Goal: Task Accomplishment & Management: Use online tool/utility

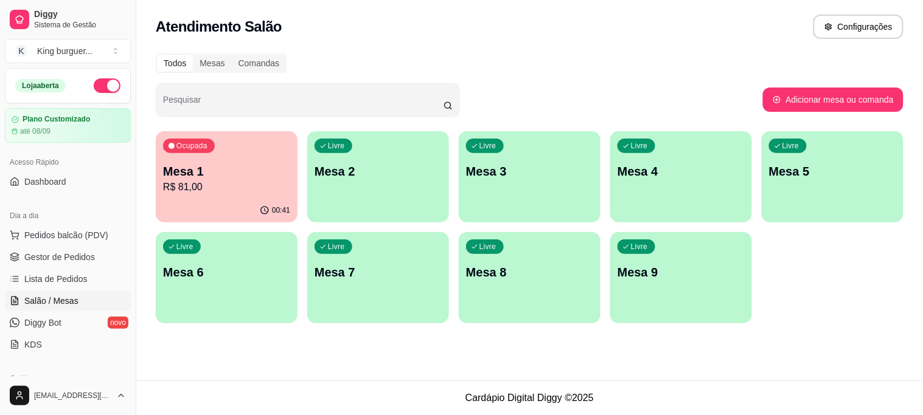
click at [254, 185] on p "R$ 81,00" at bounding box center [226, 187] width 127 height 15
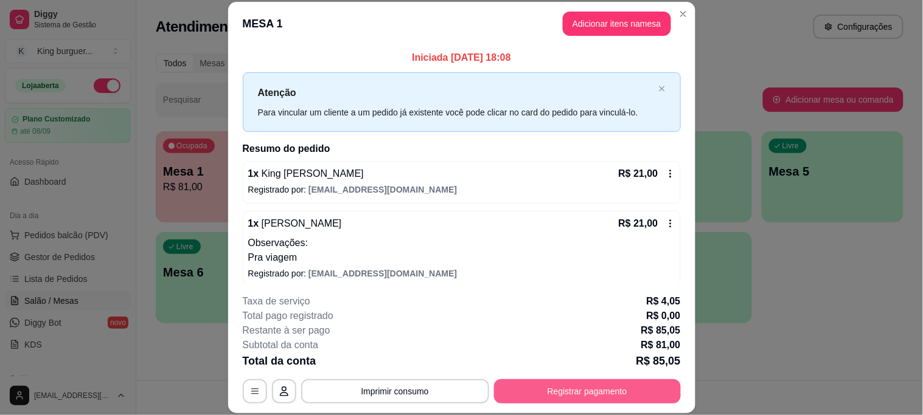
click at [587, 394] on button "Registrar pagamento" at bounding box center [587, 392] width 187 height 24
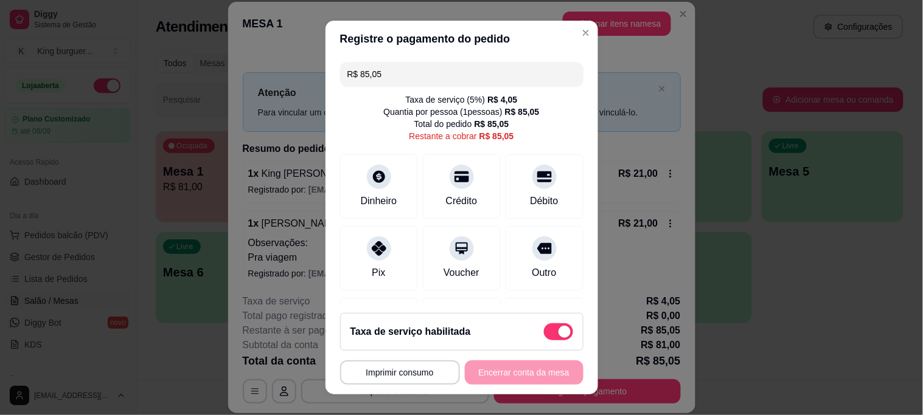
click at [544, 339] on span at bounding box center [558, 332] width 29 height 17
click at [543, 339] on input "checkbox" at bounding box center [547, 338] width 8 height 8
checkbox input "true"
type input "R$ 81,00"
checkbox input "false"
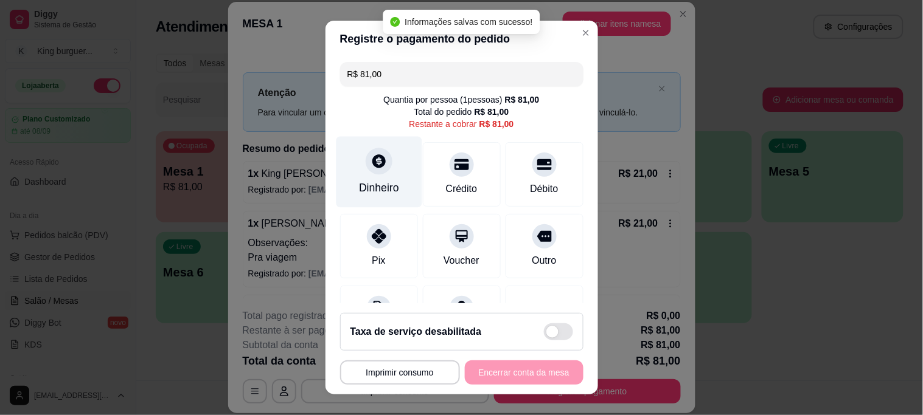
click at [370, 165] on icon at bounding box center [378, 161] width 16 height 16
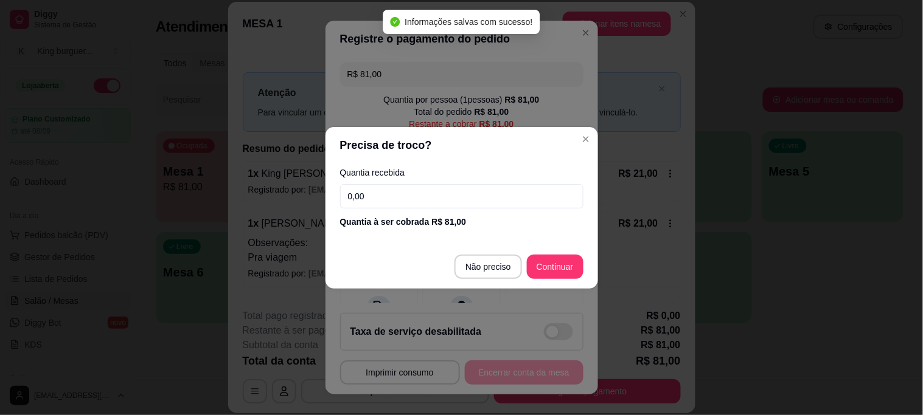
drag, startPoint x: 392, startPoint y: 193, endPoint x: 233, endPoint y: 192, distance: 158.8
click at [264, 198] on div "Precisa de troco? Quantia recebida 0,00 Quantia à ser cobrada R$ 81,00 Não prec…" at bounding box center [461, 207] width 923 height 415
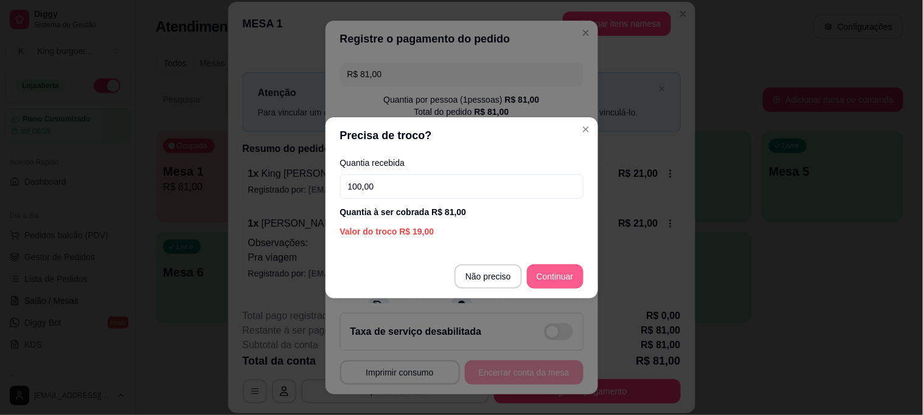
type input "100,00"
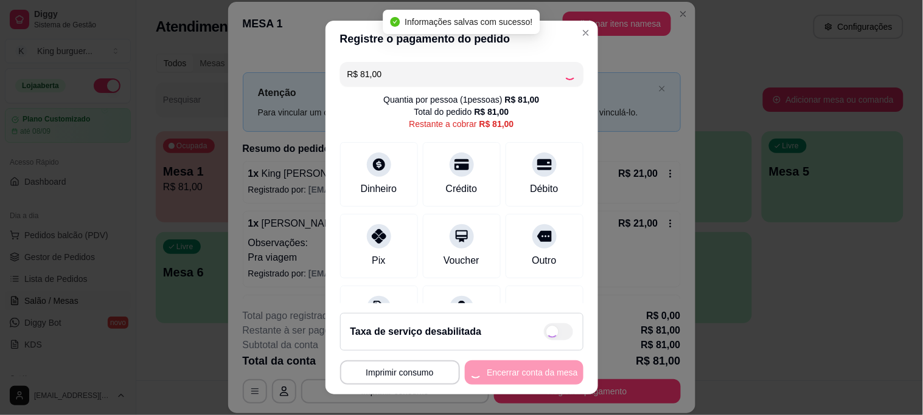
type input "R$ 0,00"
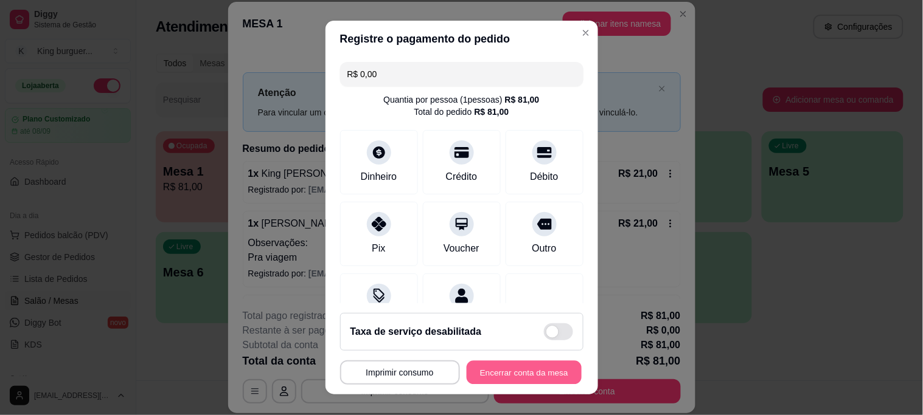
click at [517, 379] on button "Encerrar conta da mesa" at bounding box center [524, 373] width 115 height 24
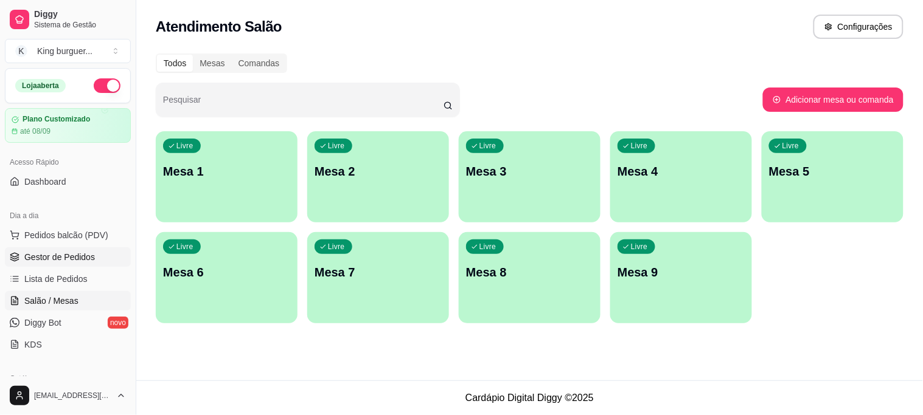
click at [83, 254] on span "Gestor de Pedidos" at bounding box center [59, 257] width 71 height 12
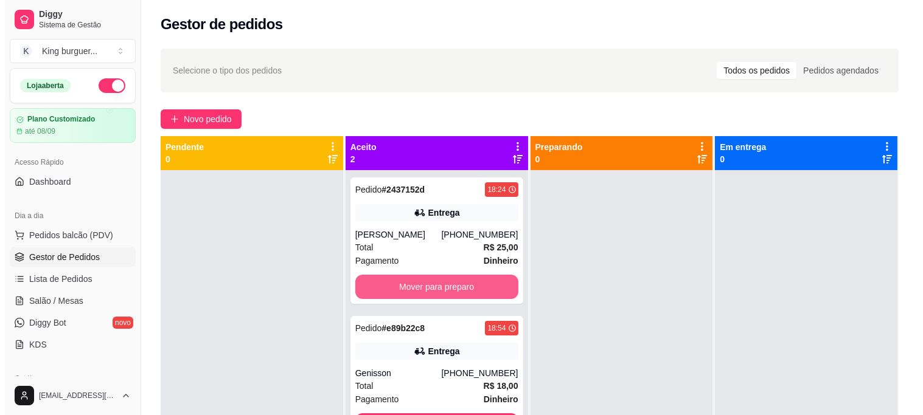
scroll to position [33, 0]
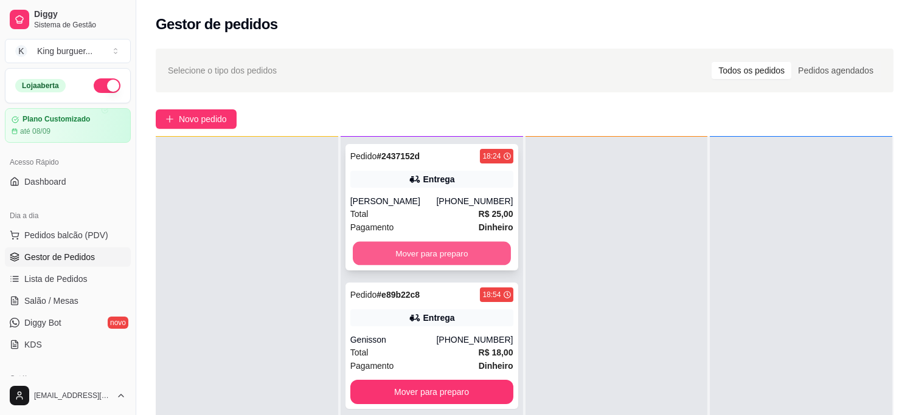
click at [470, 257] on button "Mover para preparo" at bounding box center [432, 254] width 158 height 24
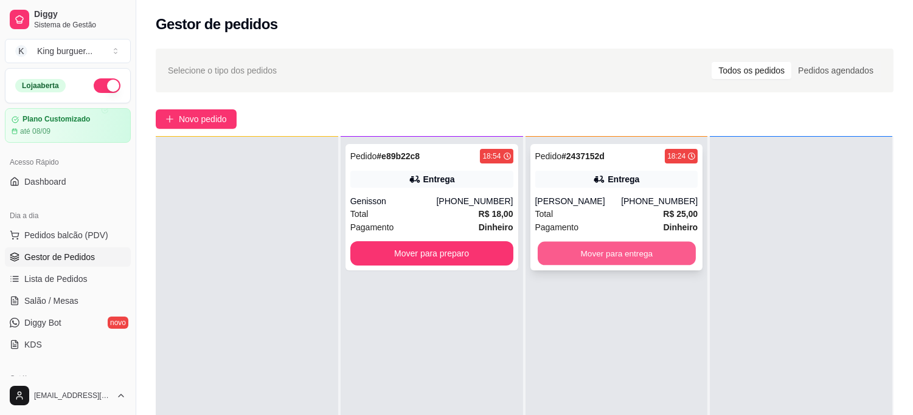
click at [613, 248] on button "Mover para entrega" at bounding box center [617, 254] width 158 height 24
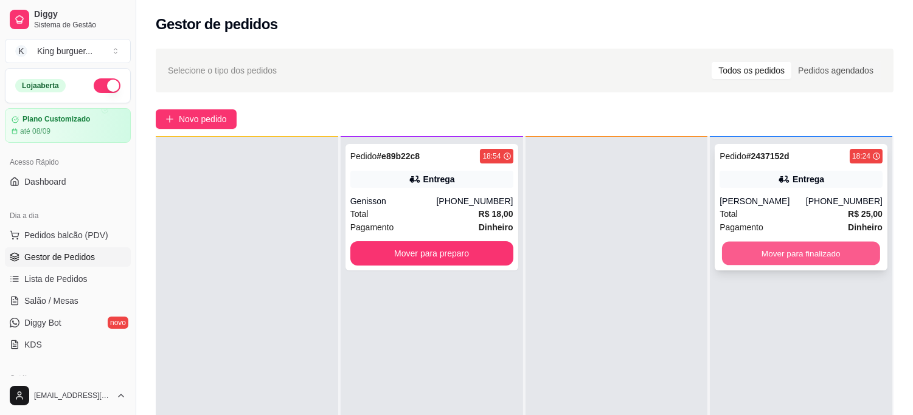
click at [744, 256] on button "Mover para finalizado" at bounding box center [801, 254] width 158 height 24
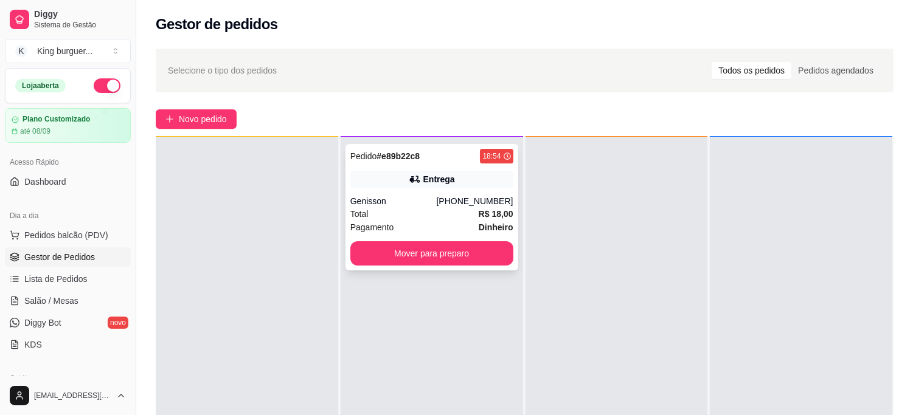
click at [495, 211] on strong "R$ 18,00" at bounding box center [496, 214] width 35 height 10
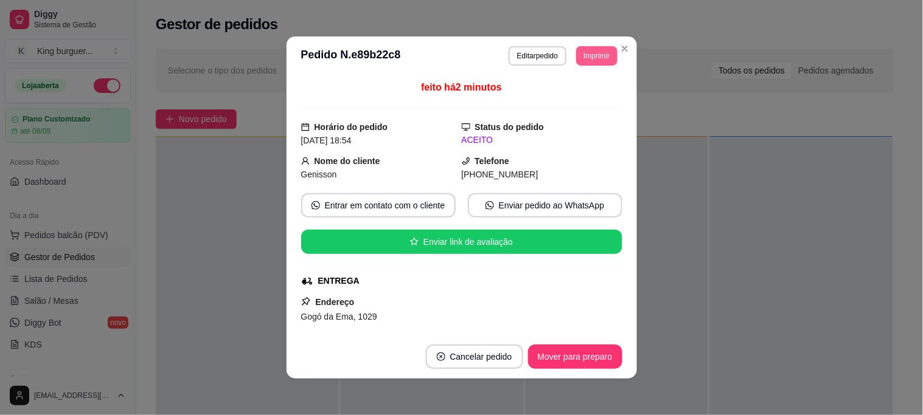
click at [579, 58] on button "Imprimir" at bounding box center [596, 55] width 41 height 19
click at [563, 100] on button "IMPRESSORA" at bounding box center [570, 98] width 88 height 19
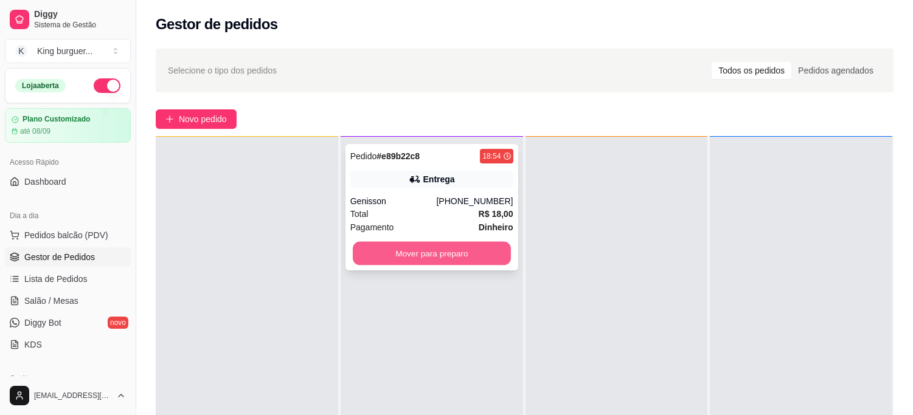
click at [473, 248] on button "Mover para preparo" at bounding box center [432, 254] width 158 height 24
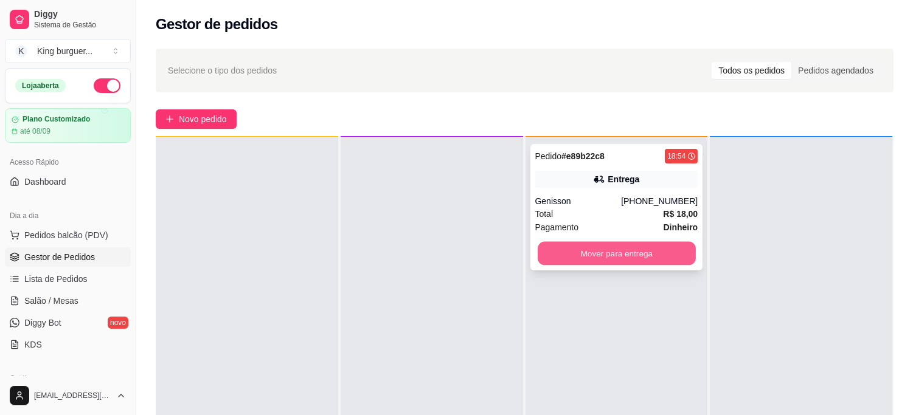
click at [631, 263] on button "Mover para entrega" at bounding box center [617, 254] width 158 height 24
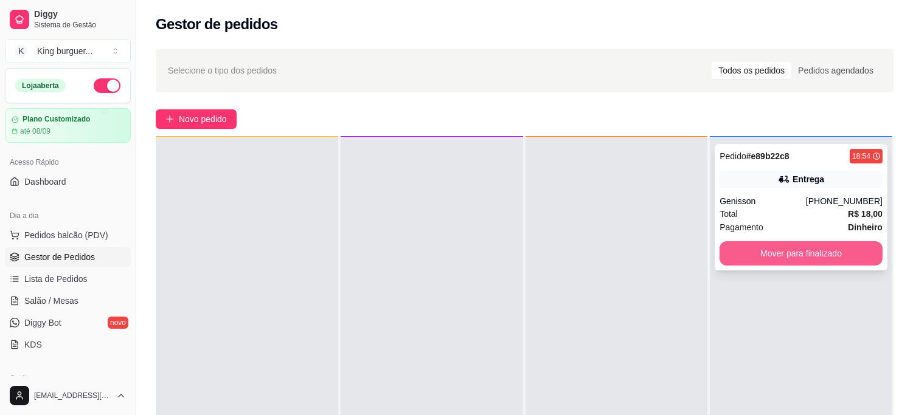
click at [747, 252] on button "Mover para finalizado" at bounding box center [801, 253] width 163 height 24
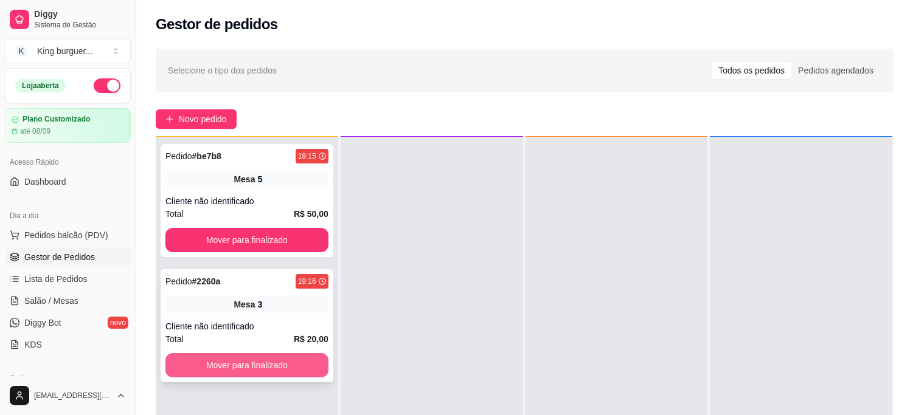
click at [258, 359] on button "Mover para finalizado" at bounding box center [246, 365] width 163 height 24
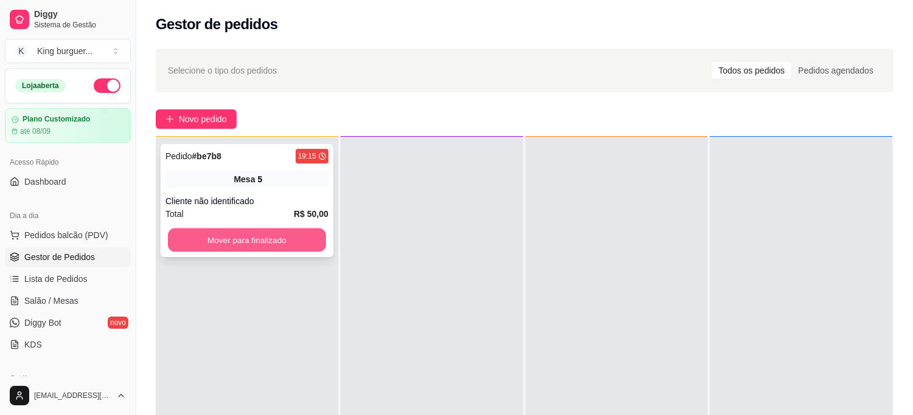
click at [286, 240] on button "Mover para finalizado" at bounding box center [247, 241] width 158 height 24
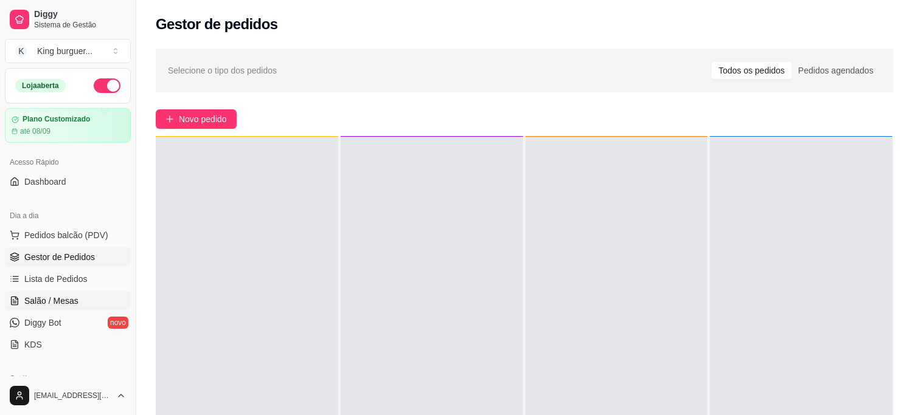
click at [78, 305] on link "Salão / Mesas" at bounding box center [68, 300] width 126 height 19
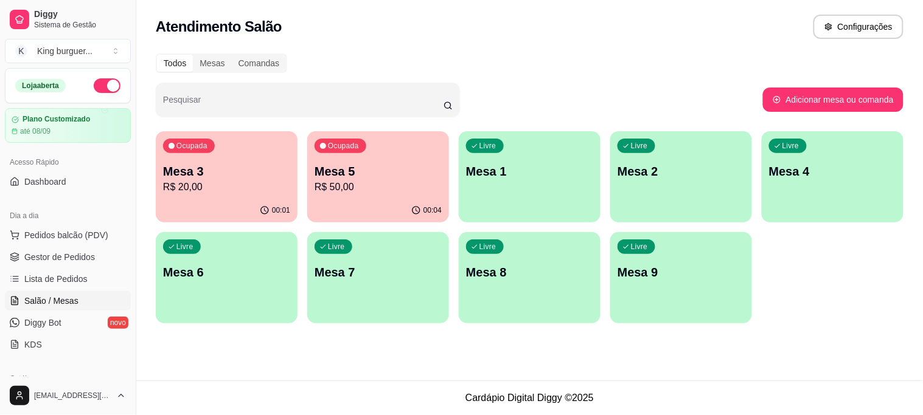
click at [336, 182] on p "R$ 50,00" at bounding box center [377, 187] width 127 height 15
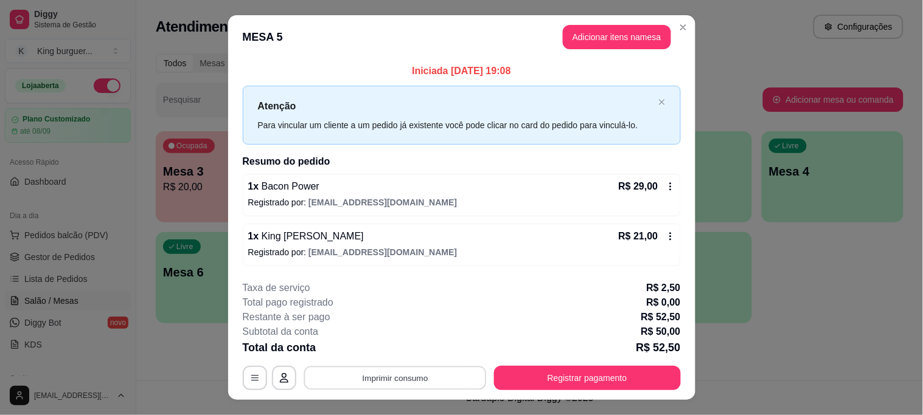
click at [423, 383] on button "Imprimir consumo" at bounding box center [395, 379] width 182 height 24
click at [408, 344] on button "IMPRESSORA" at bounding box center [394, 350] width 88 height 19
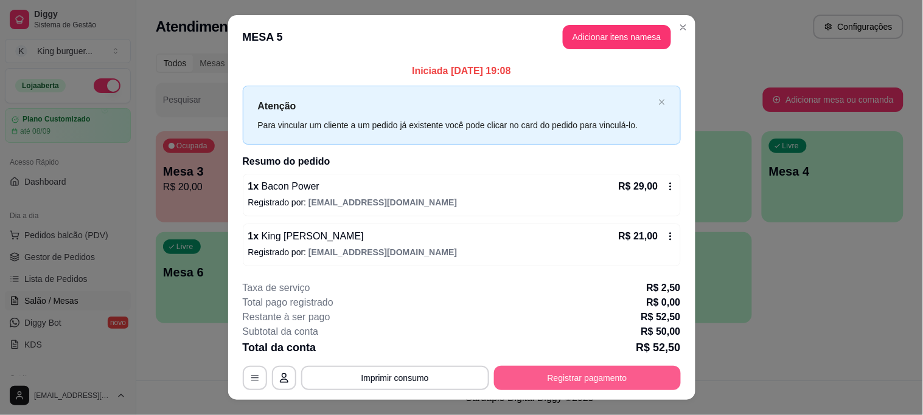
click at [605, 375] on button "Registrar pagamento" at bounding box center [587, 378] width 187 height 24
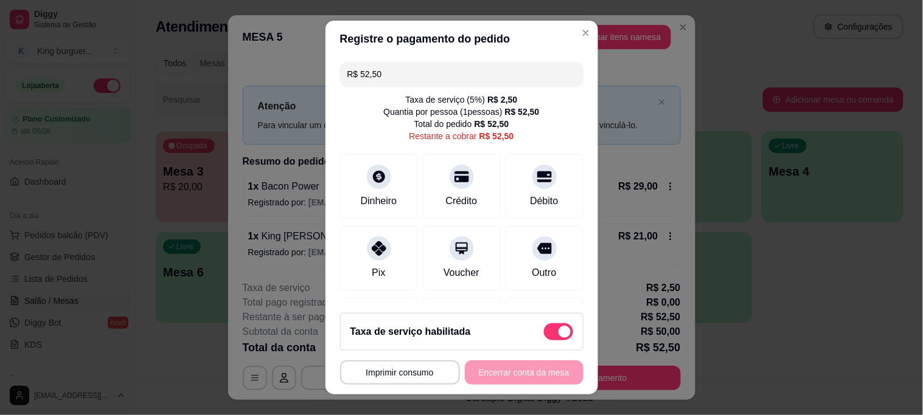
click at [544, 327] on span at bounding box center [558, 332] width 29 height 17
click at [543, 334] on input "checkbox" at bounding box center [547, 338] width 8 height 8
checkbox input "true"
type input "R$ 50,00"
checkbox input "false"
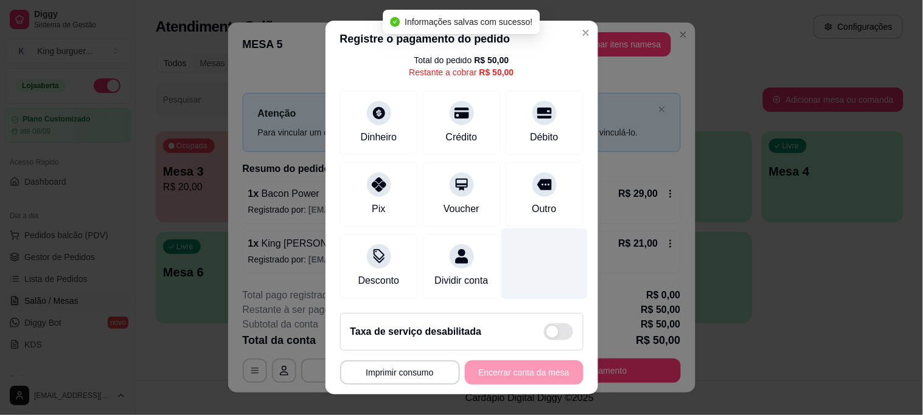
scroll to position [18, 0]
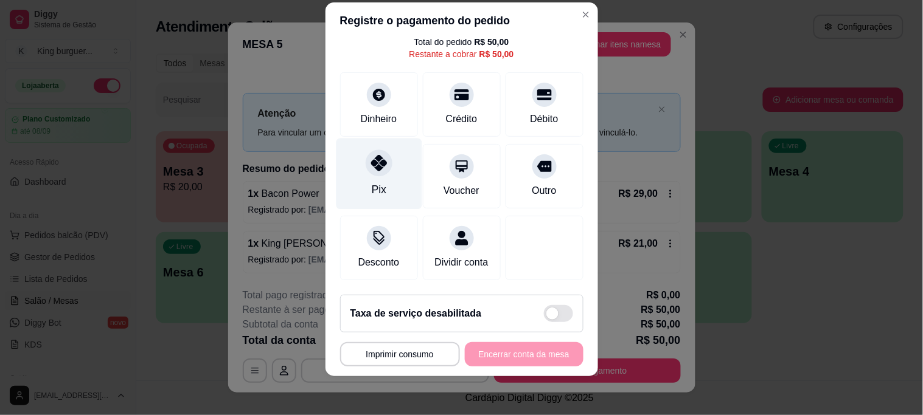
click at [372, 155] on icon at bounding box center [378, 163] width 16 height 16
type input "R$ 0,00"
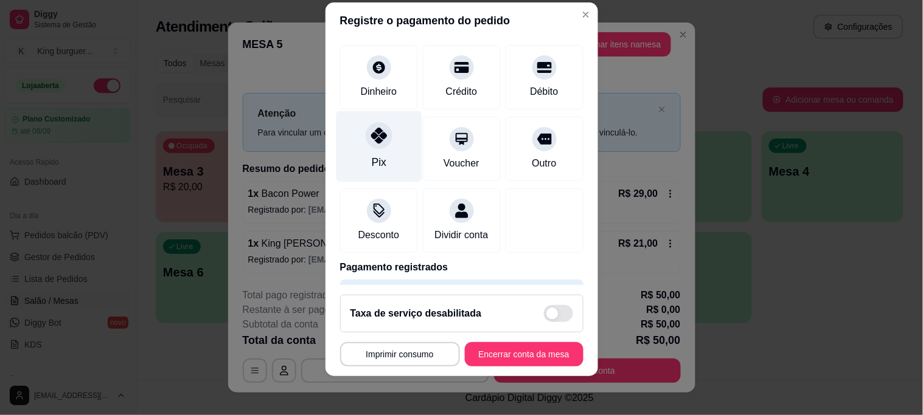
click at [370, 141] on icon at bounding box center [378, 136] width 16 height 16
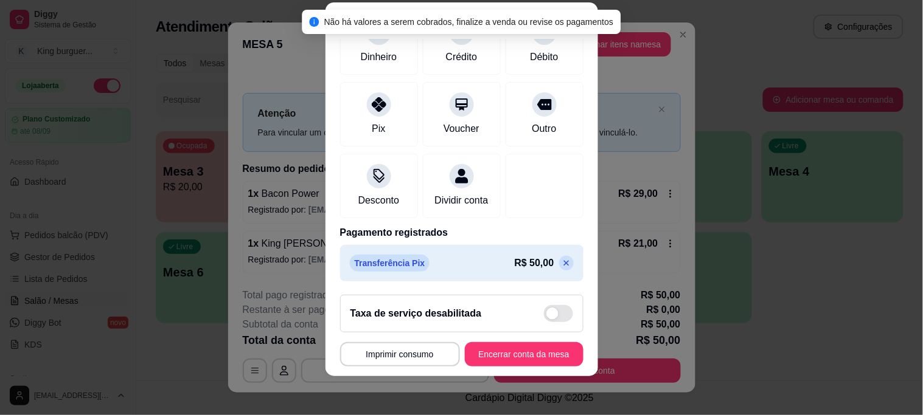
scroll to position [117, 0]
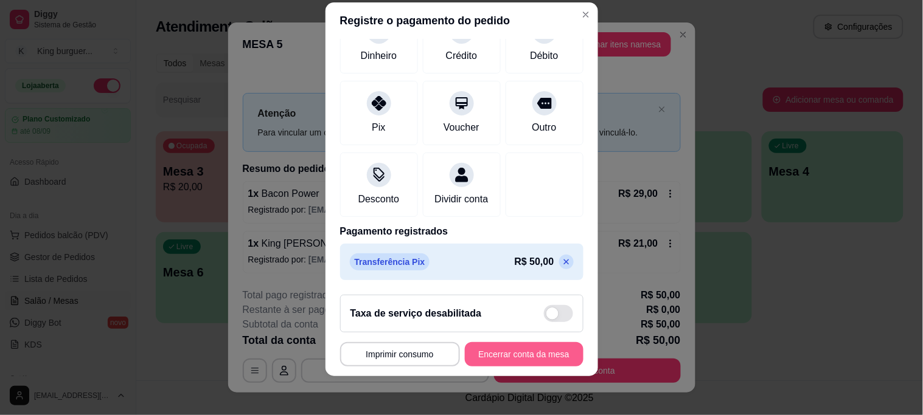
click at [533, 348] on button "Encerrar conta da mesa" at bounding box center [524, 354] width 119 height 24
